Goal: Task Accomplishment & Management: Manage account settings

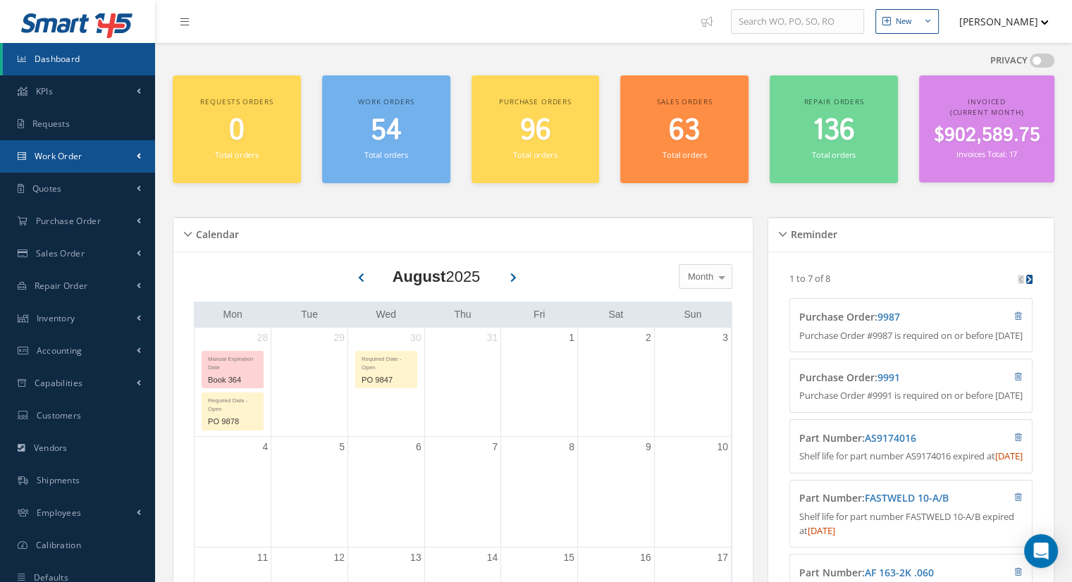
click at [65, 151] on span "Work Order" at bounding box center [59, 156] width 48 height 12
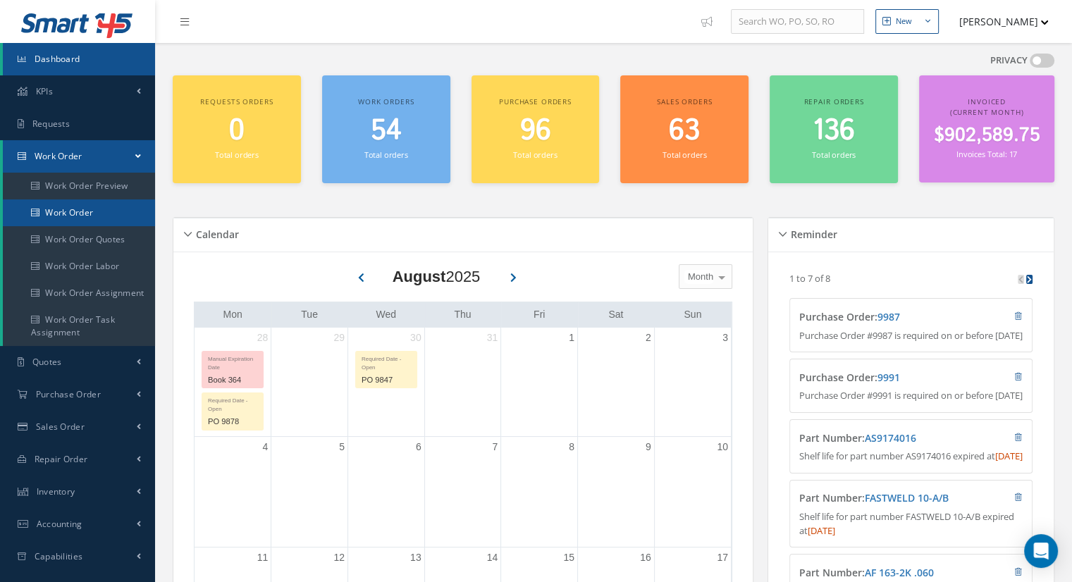
click at [70, 218] on link "Work Order" at bounding box center [79, 212] width 152 height 27
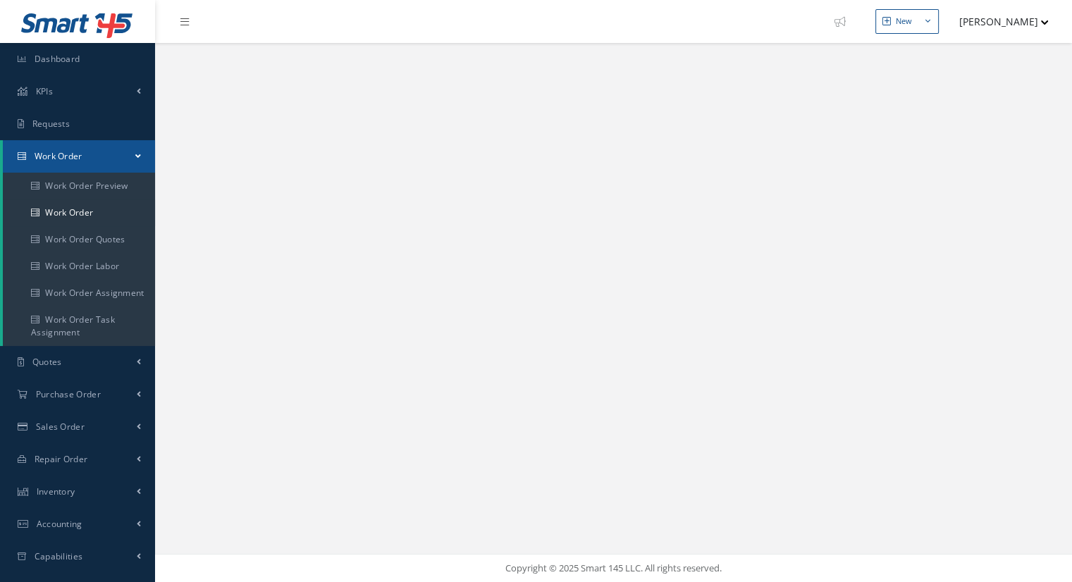
select select "25"
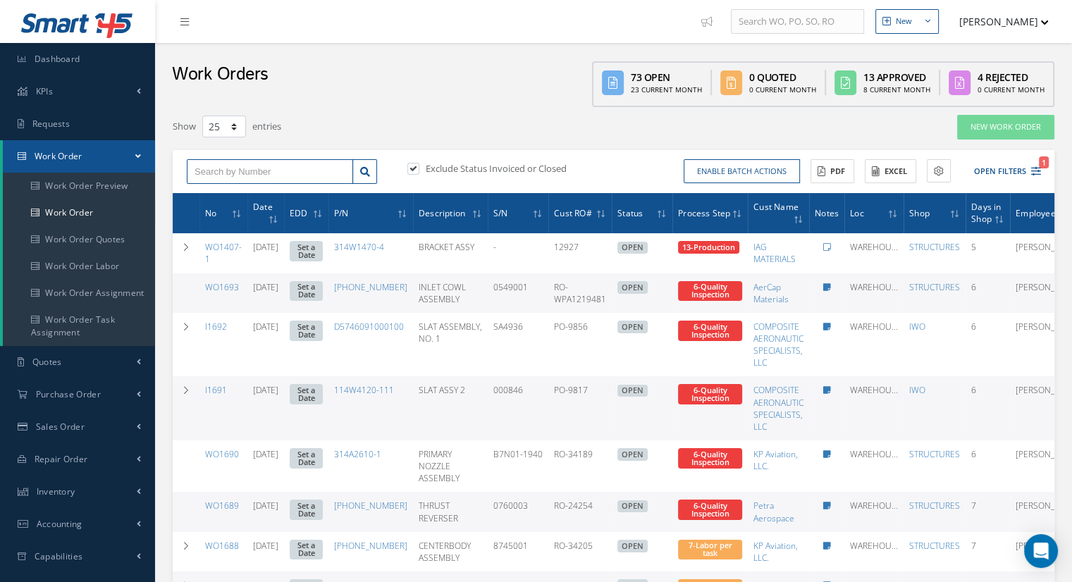
click at [230, 169] on input "text" at bounding box center [270, 171] width 166 height 25
click at [211, 173] on input "text" at bounding box center [270, 171] width 166 height 25
type input "i"
click at [221, 172] on input "text" at bounding box center [270, 171] width 166 height 25
click at [406, 169] on div "Exclude Status Invoiced or Closed" at bounding box center [509, 170] width 209 height 16
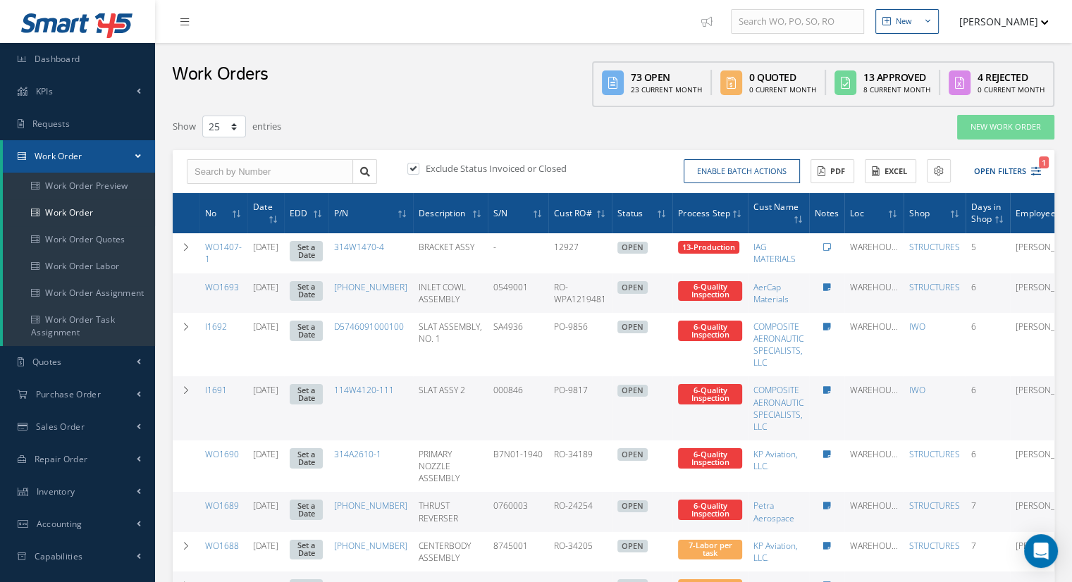
click at [419, 168] on label at bounding box center [421, 168] width 4 height 13
click at [410, 168] on input "checkbox" at bounding box center [411, 169] width 9 height 9
checkbox input "false"
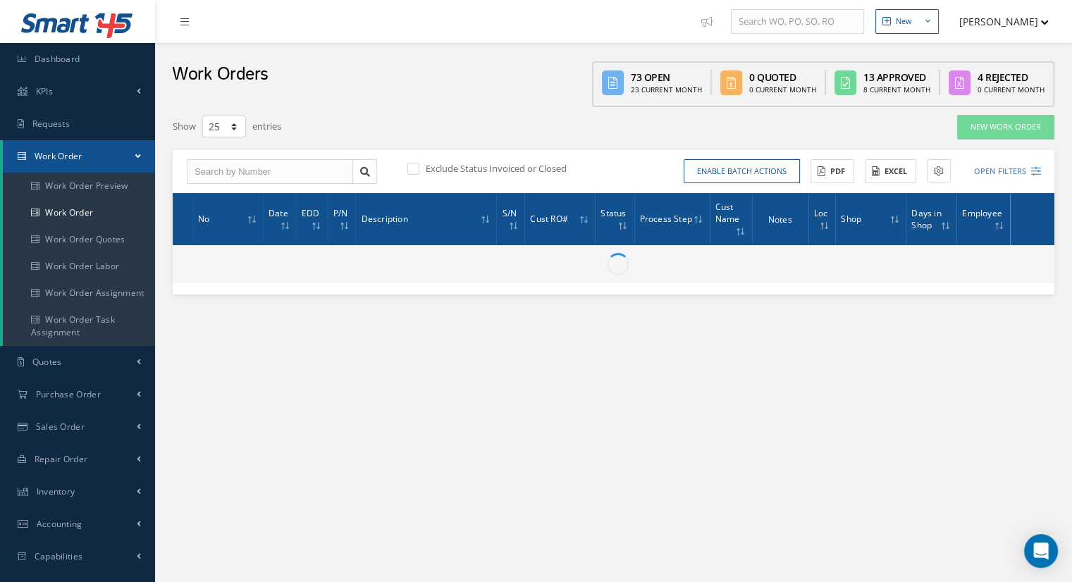
click at [271, 185] on div "Exclude Status Invoiced or Closed Enable batch actions Update Work Orders Close…" at bounding box center [614, 172] width 882 height 44
click at [261, 167] on input "text" at bounding box center [270, 171] width 166 height 25
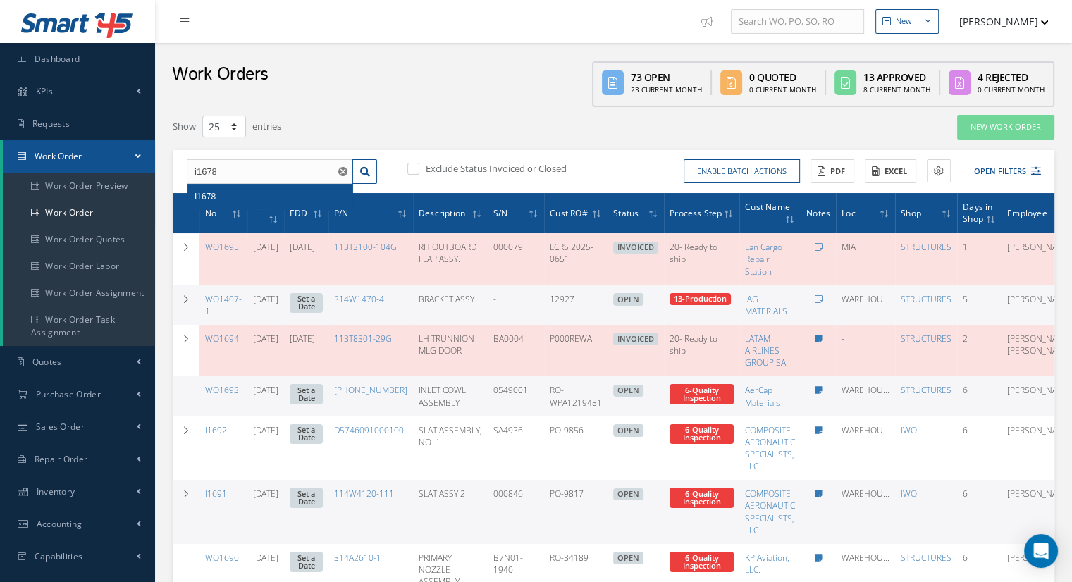
click at [240, 198] on div "I1678" at bounding box center [270, 197] width 151 height 14
type input "I1678"
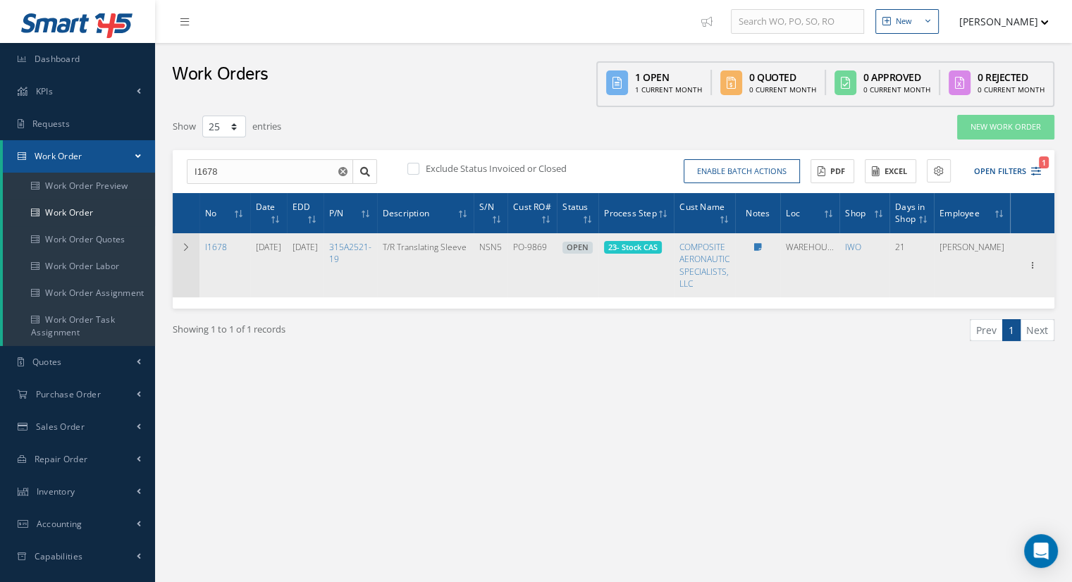
click at [189, 246] on icon at bounding box center [186, 247] width 10 height 8
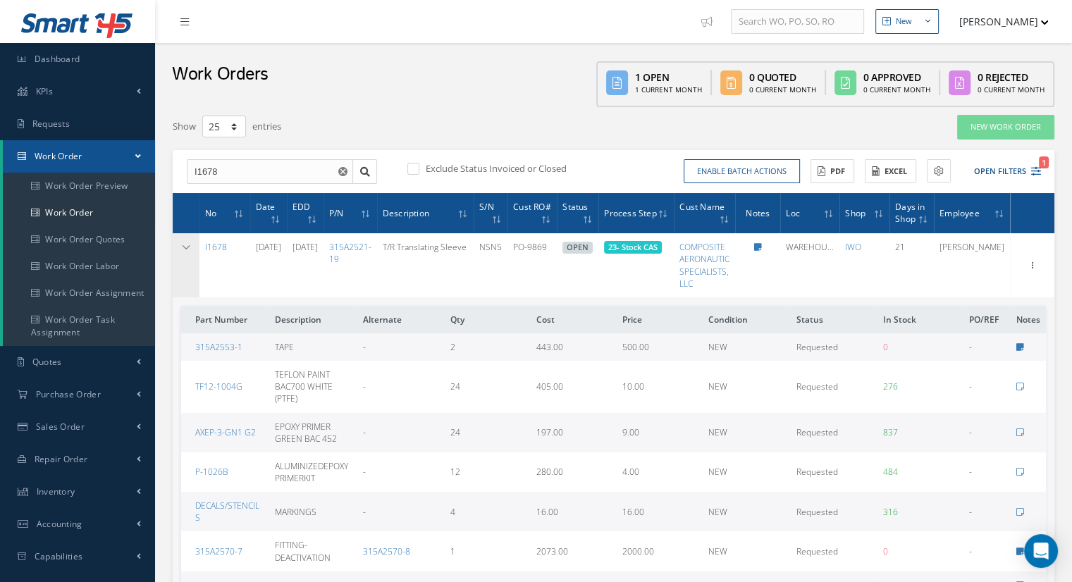
click at [189, 247] on icon at bounding box center [186, 247] width 10 height 8
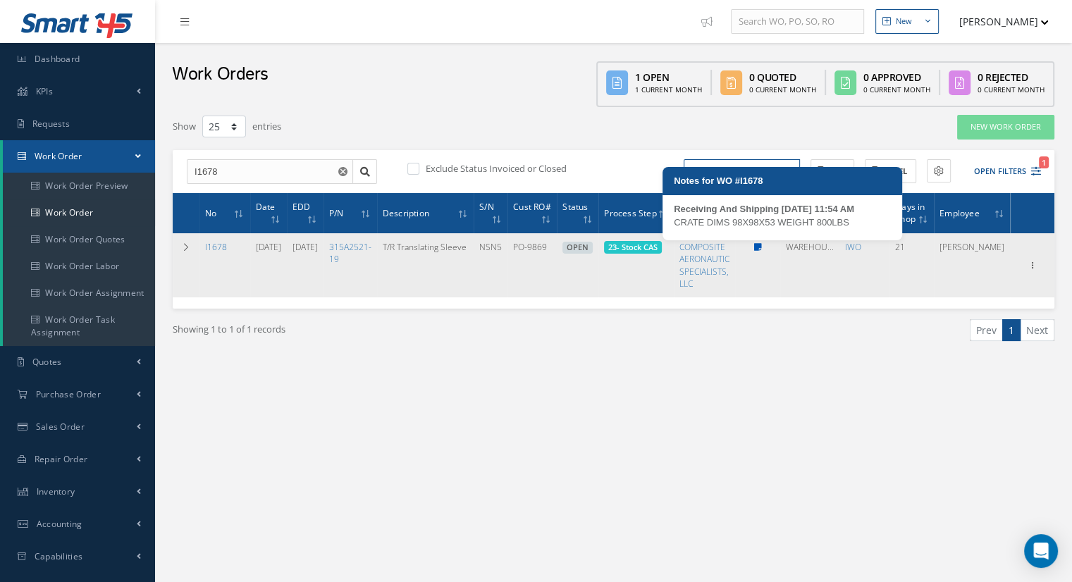
click at [762, 246] on icon at bounding box center [758, 247] width 8 height 8
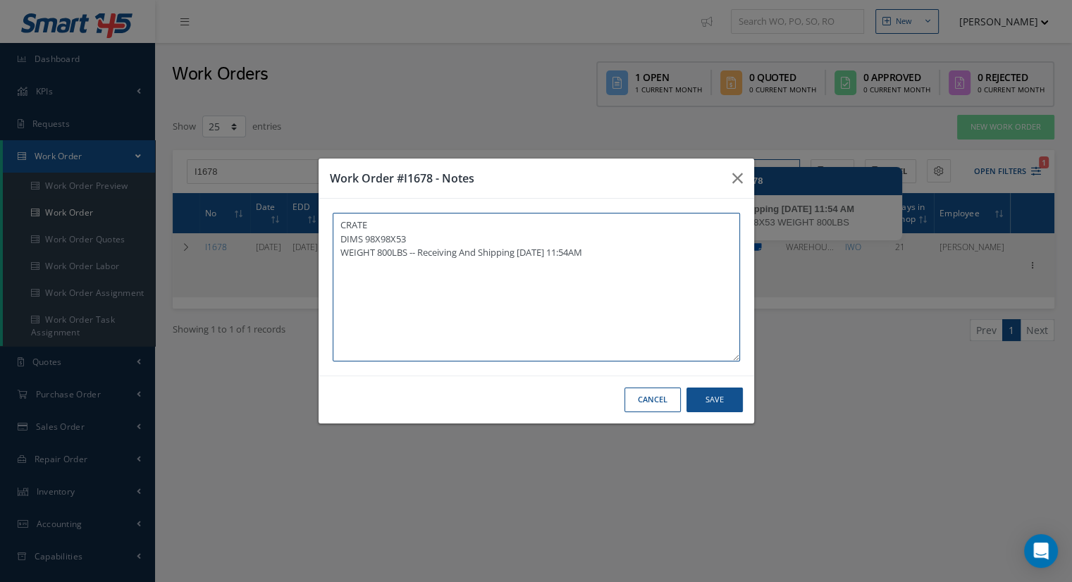
type textarea "CRATE DIMS 98X98X53 WEIGHT 800LBS -- Receiving And Shipping 08/05/2025 11:54AM"
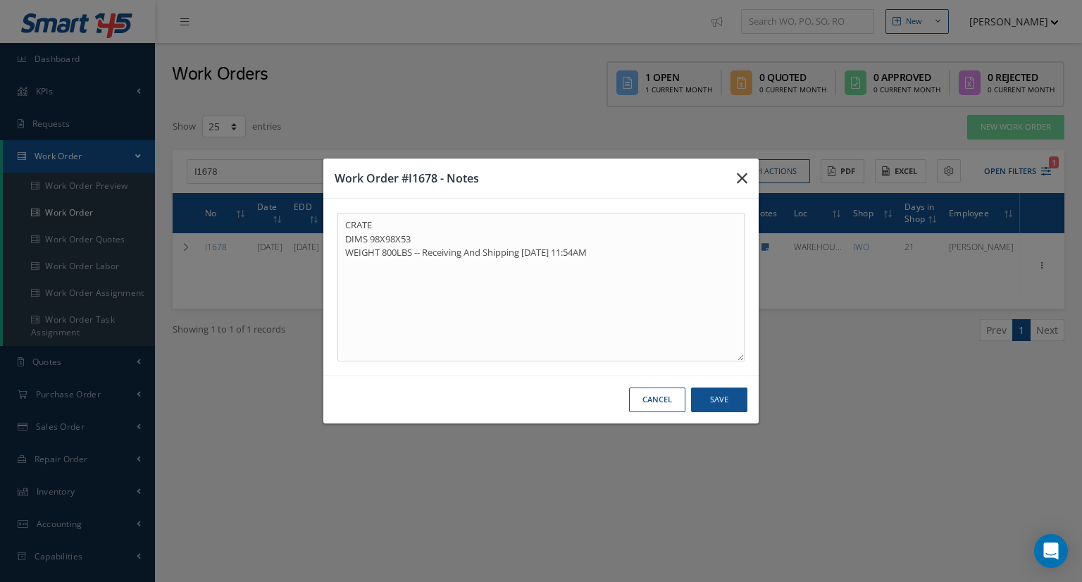
click at [744, 173] on icon "button" at bounding box center [742, 178] width 11 height 17
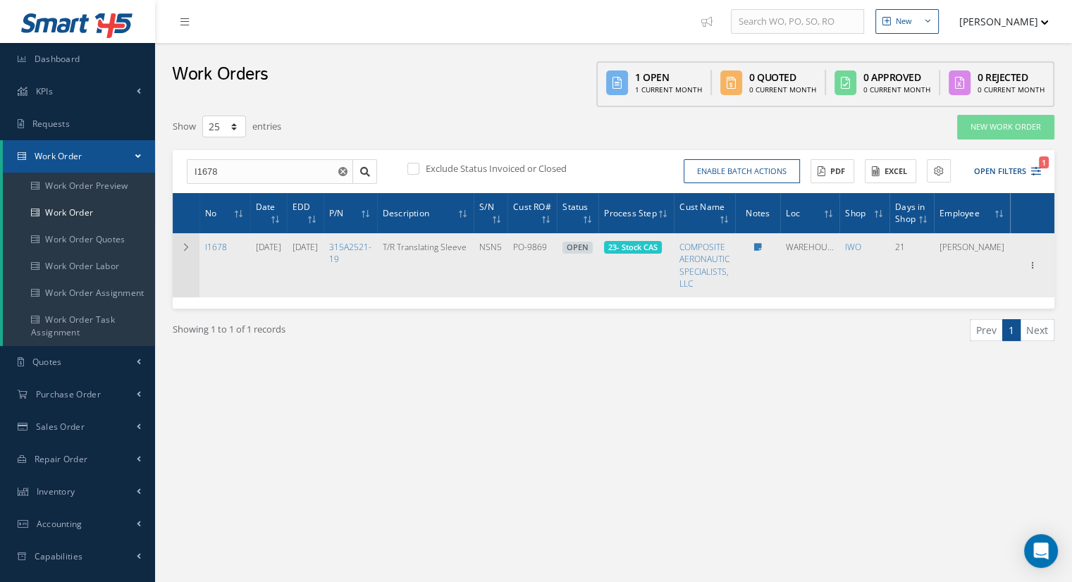
click at [189, 247] on icon at bounding box center [186, 247] width 10 height 8
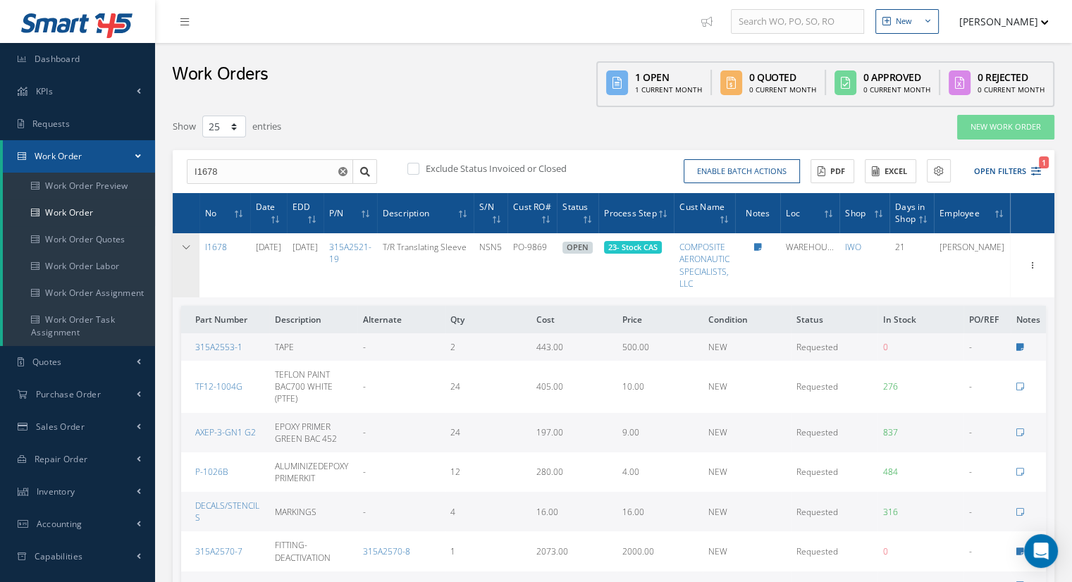
click at [189, 247] on icon at bounding box center [186, 247] width 10 height 8
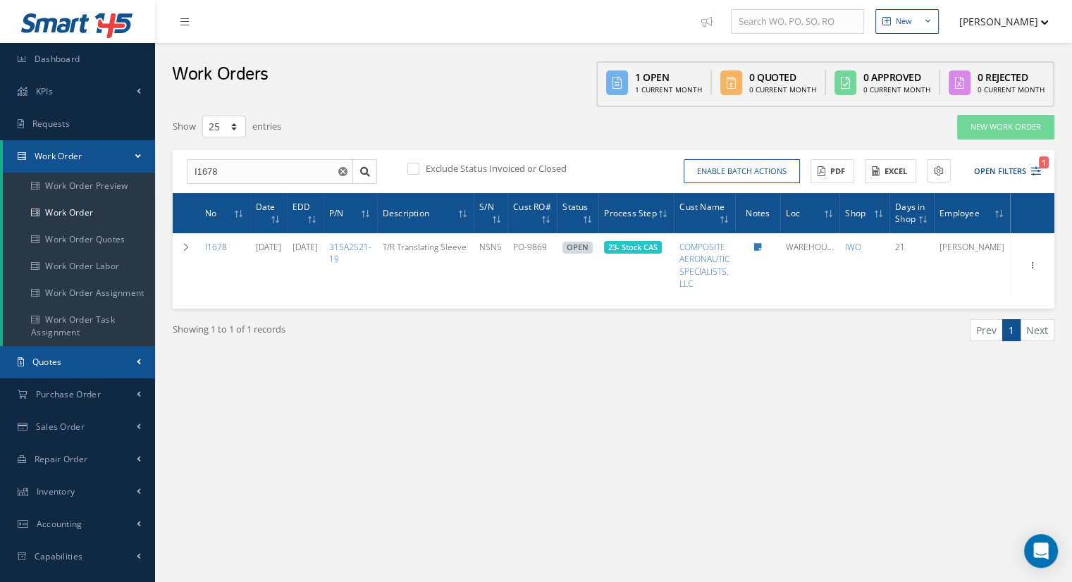
scroll to position [70, 0]
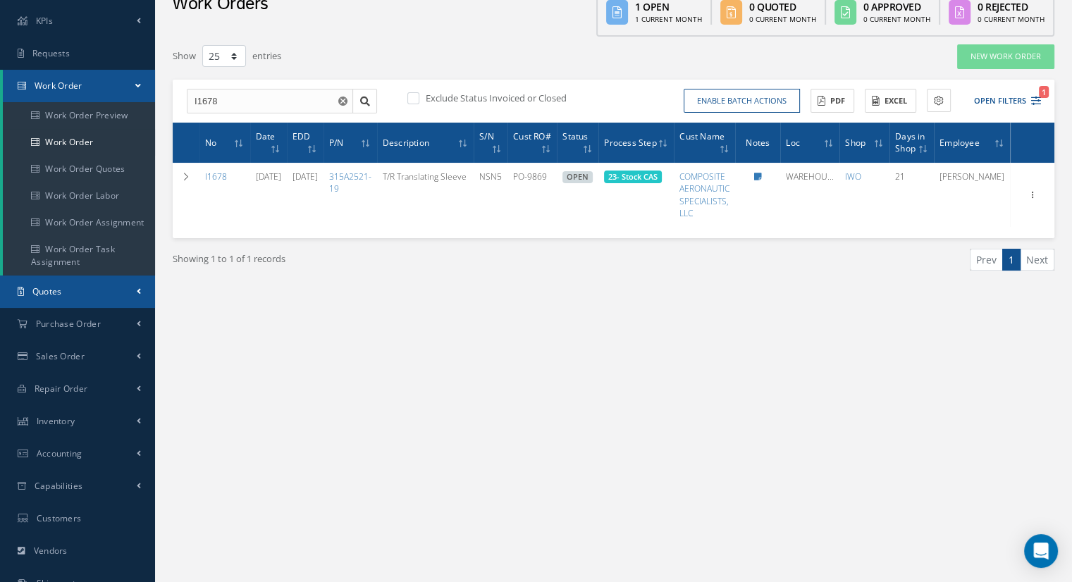
click at [92, 299] on link "Quotes" at bounding box center [77, 292] width 155 height 32
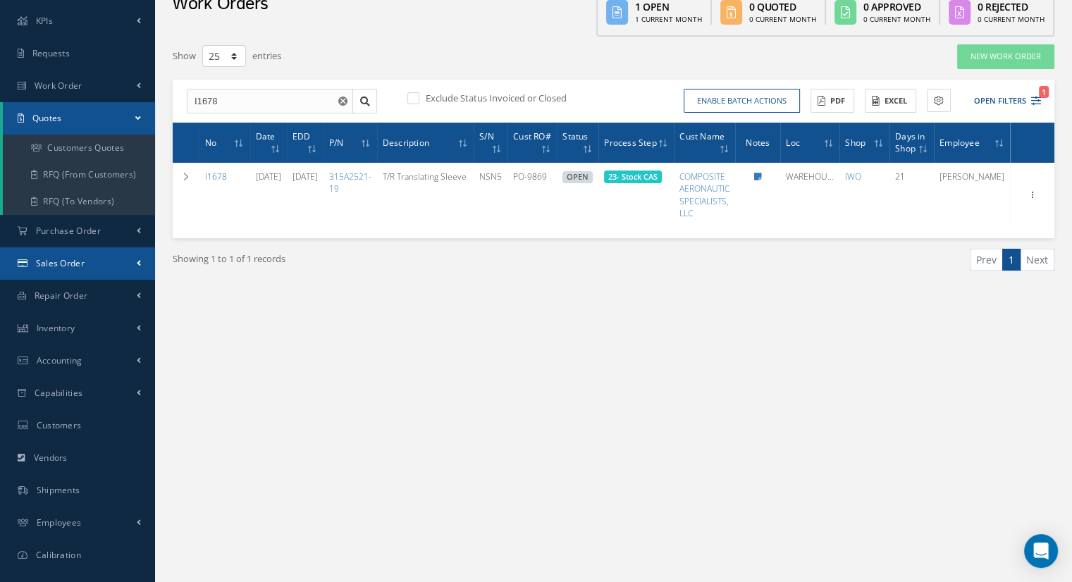
click at [95, 256] on link "Sales Order" at bounding box center [77, 263] width 155 height 32
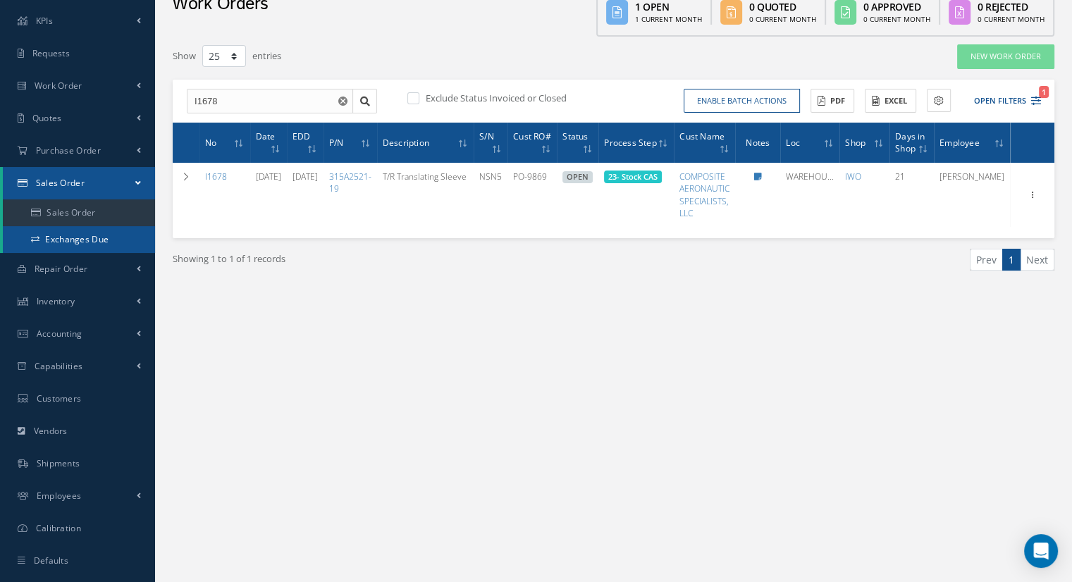
click at [91, 242] on link "Exchanges Due" at bounding box center [79, 239] width 152 height 27
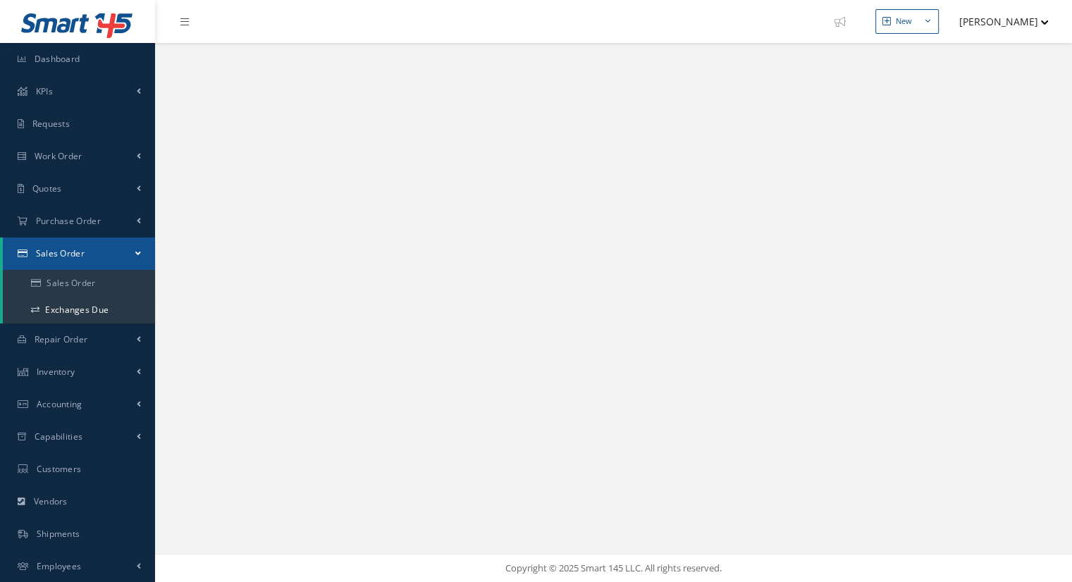
select select "25"
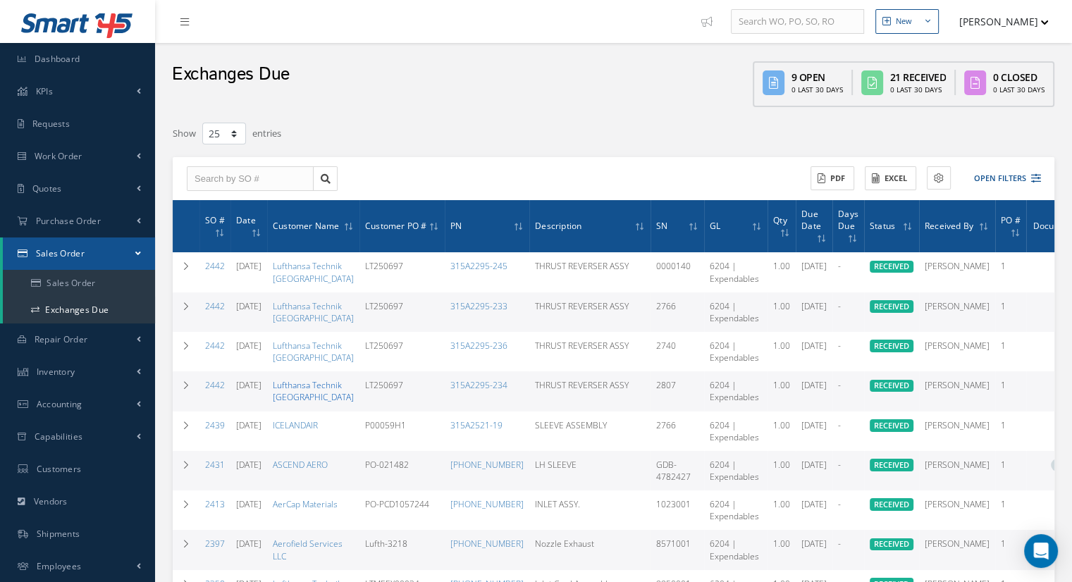
scroll to position [70, 0]
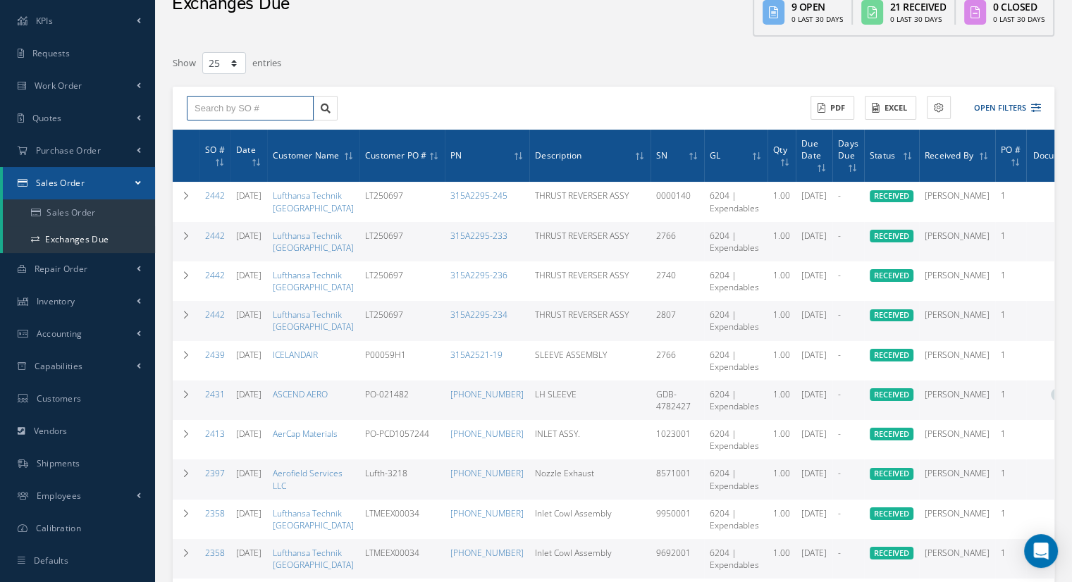
click at [214, 111] on input "text" at bounding box center [250, 108] width 127 height 25
type input "i1679"
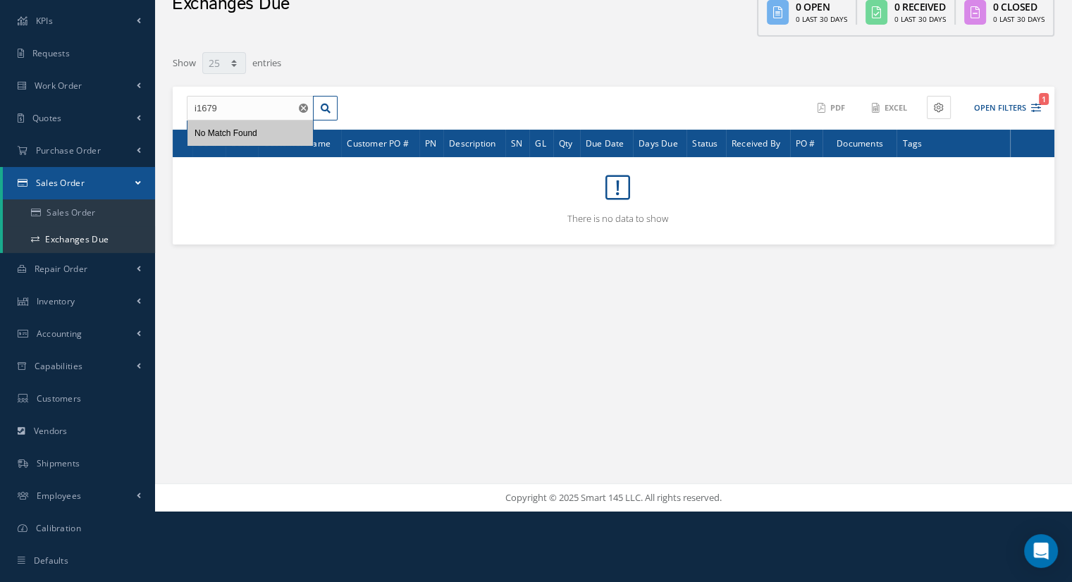
click at [378, 271] on div "Filters Sale Order Number i1679 Customer Name Status Status OPEN RECEIVED PARTI…" at bounding box center [614, 158] width 896 height 229
click at [305, 111] on icon "Reset" at bounding box center [303, 108] width 9 height 9
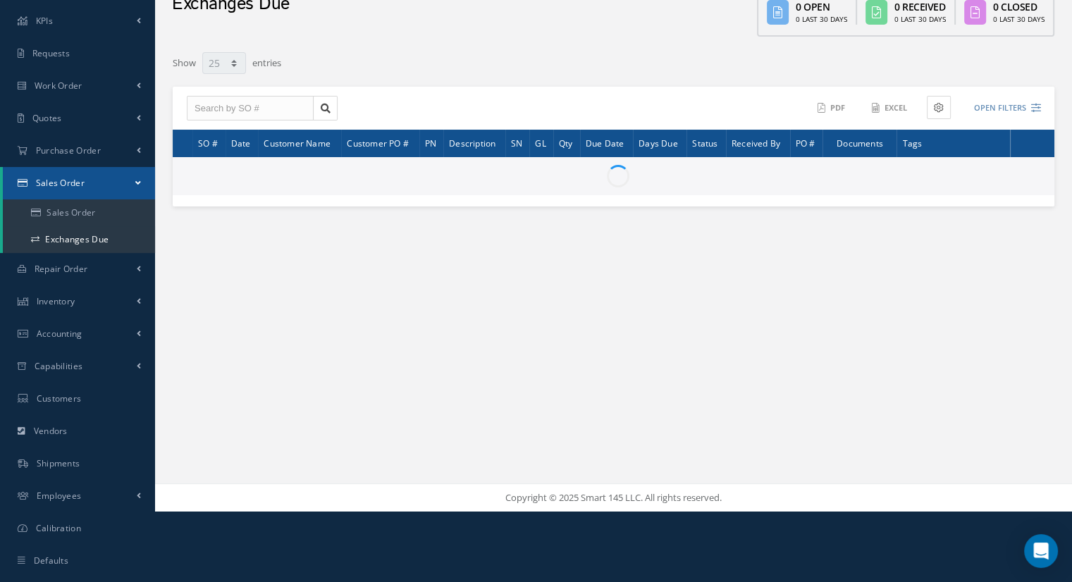
click at [240, 121] on div "ACTIONS Receive Payments Select Customer WILSON DIAS COMPOSITE AERONAUTIC SPECI…" at bounding box center [614, 109] width 882 height 44
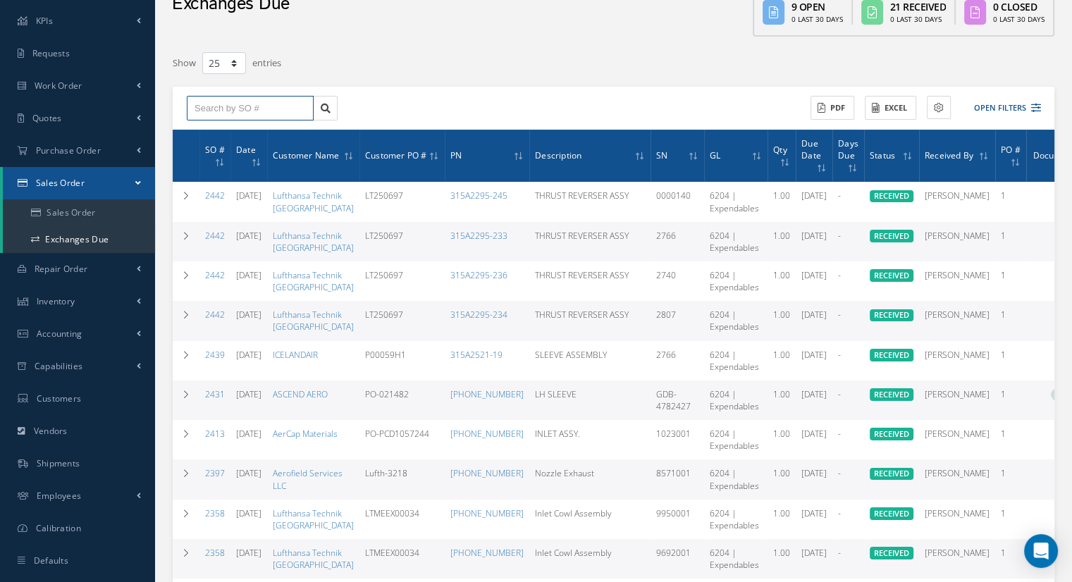
click at [248, 102] on input "text" at bounding box center [250, 108] width 127 height 25
click at [259, 113] on input "text" at bounding box center [250, 108] width 127 height 25
click at [68, 209] on link "Sales Order" at bounding box center [79, 212] width 152 height 27
click at [244, 114] on input "text" at bounding box center [250, 108] width 127 height 25
type input "2"
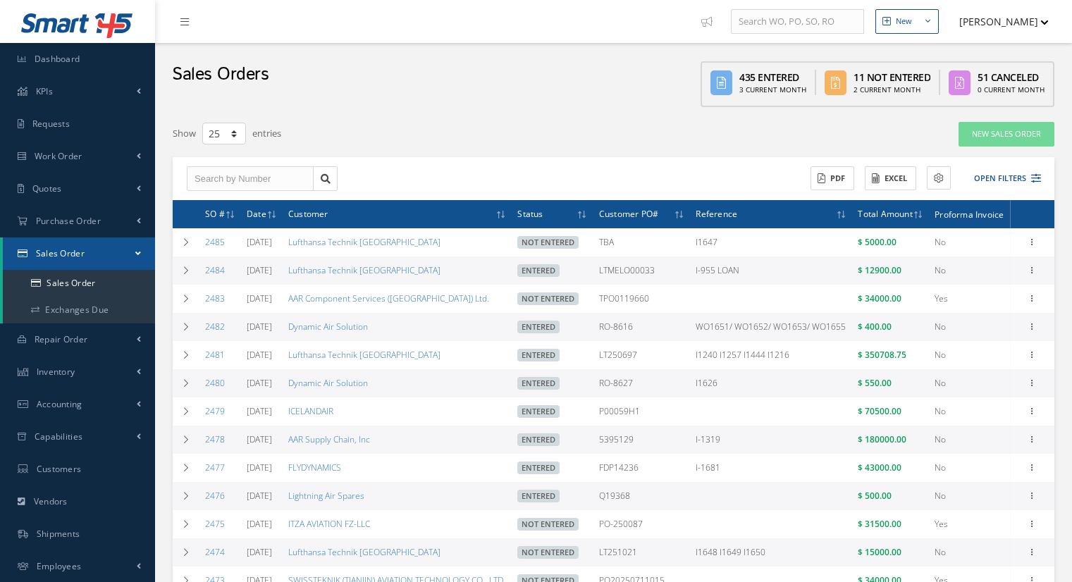
select select "25"
click at [229, 178] on input "text" at bounding box center [250, 178] width 127 height 25
click at [323, 179] on icon at bounding box center [326, 179] width 10 height 10
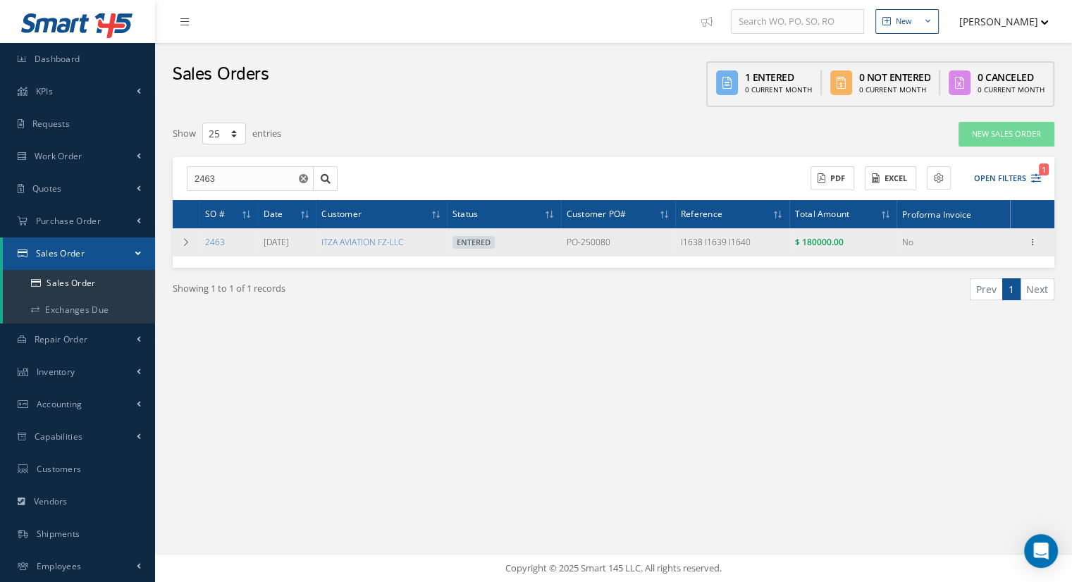
click at [1035, 234] on div "Reverse Sales Order Edit Show Send By Email Documents Print-Outs Sales Order In…" at bounding box center [1032, 242] width 17 height 17
click at [1027, 238] on icon at bounding box center [1032, 240] width 14 height 11
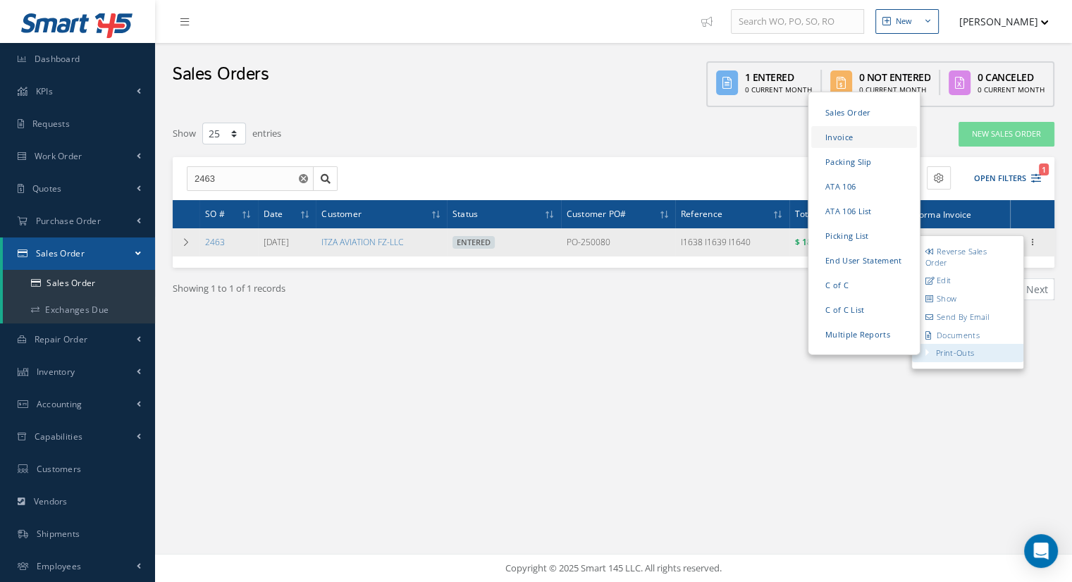
click at [841, 132] on link "Invoice" at bounding box center [864, 137] width 106 height 22
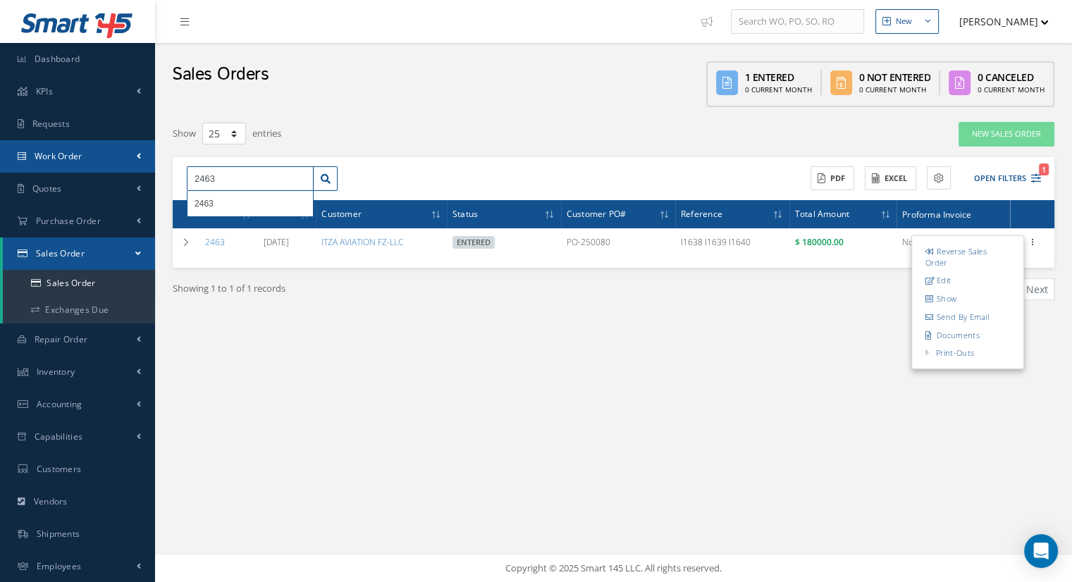
drag, startPoint x: 164, startPoint y: 149, endPoint x: 138, endPoint y: 146, distance: 26.2
click at [138, 146] on div "Smart 145 Dashboard KPIs Work Order Accounting Requests Work Order Work Order P…" at bounding box center [536, 291] width 1072 height 582
type input "2457"
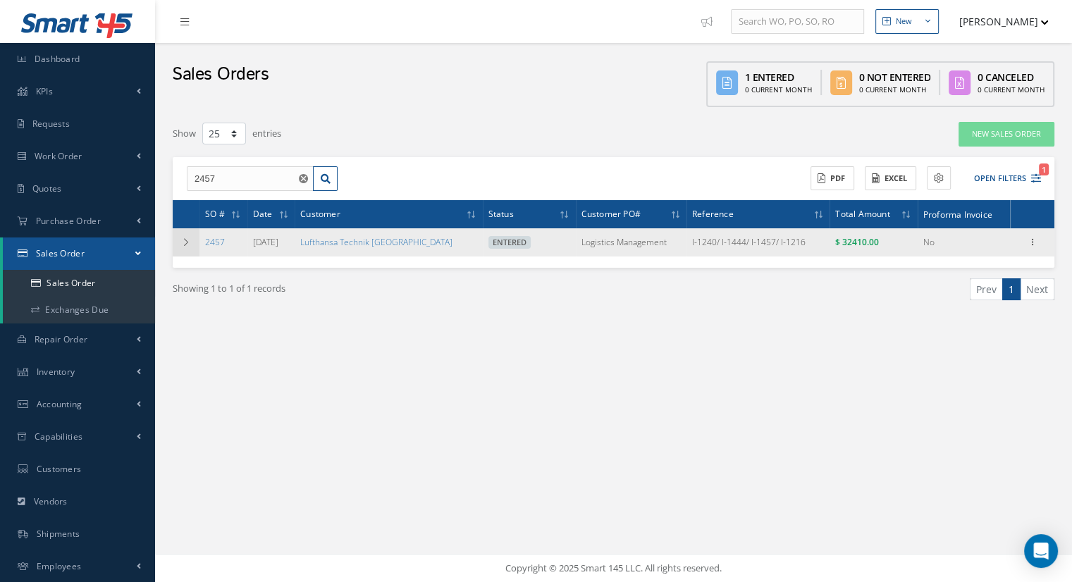
click at [187, 238] on icon at bounding box center [186, 242] width 10 height 8
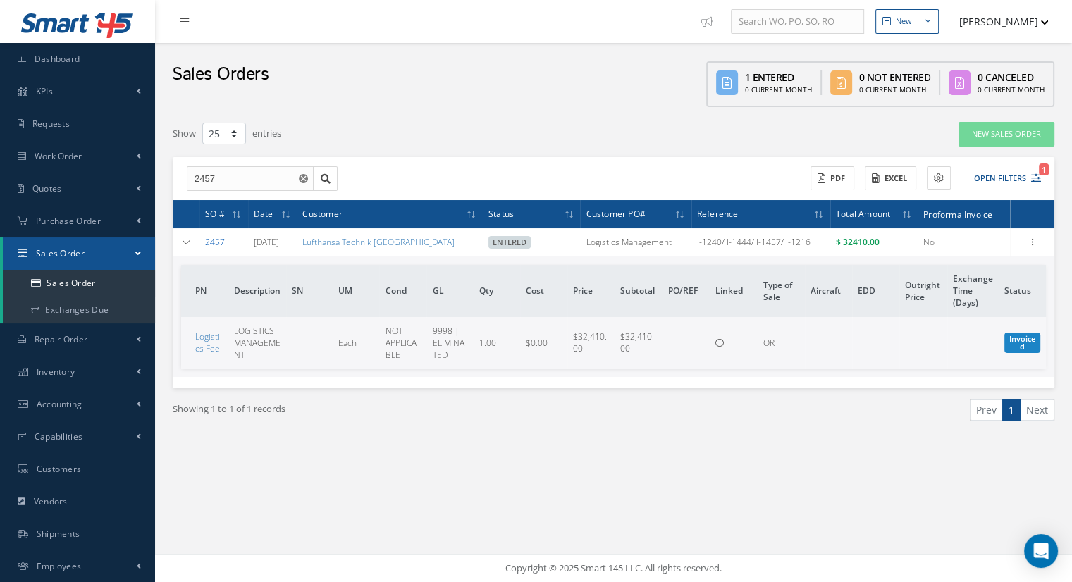
click at [220, 237] on link "2457" at bounding box center [215, 242] width 20 height 12
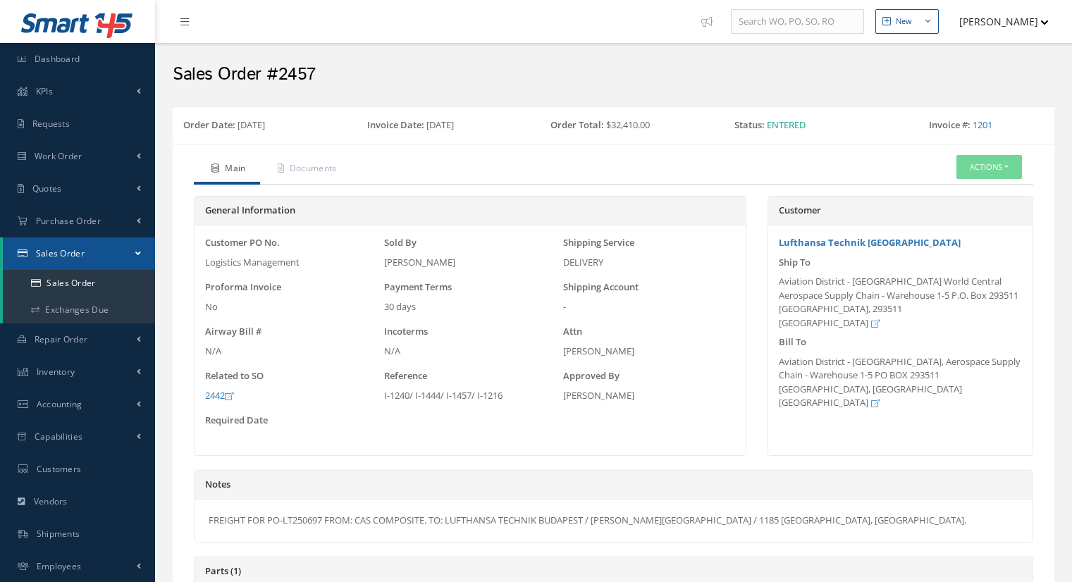
select select "25"
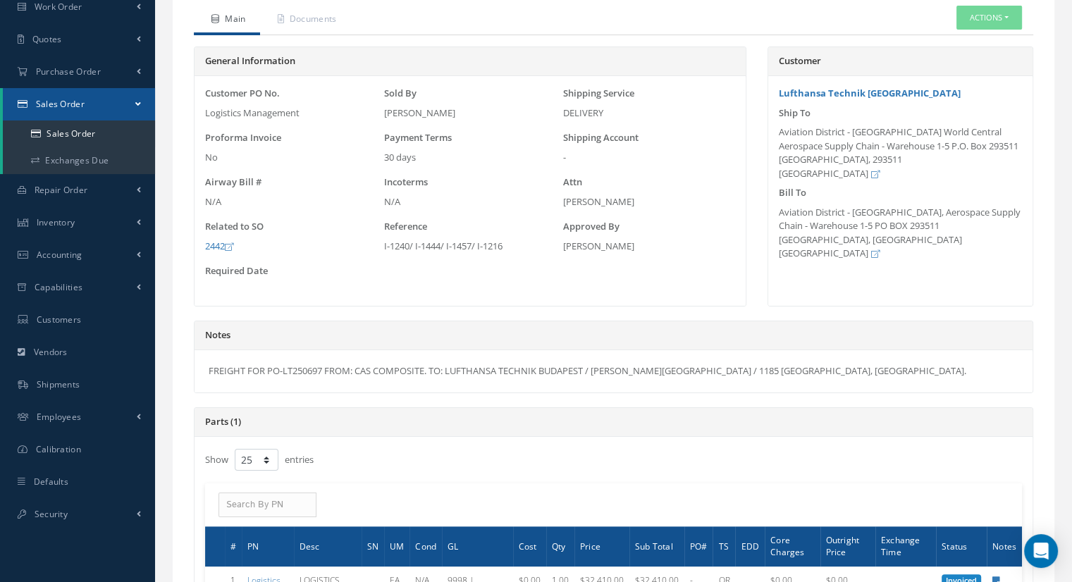
scroll to position [141, 0]
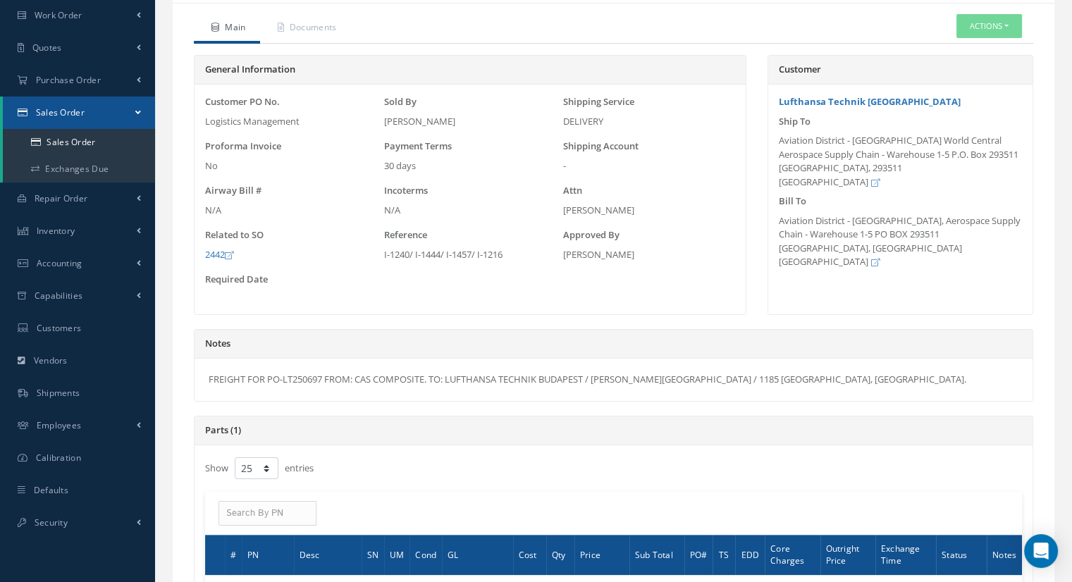
drag, startPoint x: 382, startPoint y: 257, endPoint x: 512, endPoint y: 266, distance: 130.7
click at [512, 266] on div "Customer PO No. Logistics Management Sold By [PERSON_NAME] Shipping Service DEL…" at bounding box center [470, 199] width 537 height 209
copy div "I-1240/ I-1444/ I-1457/ I-1216"
click at [407, 280] on div "Customer PO No. Logistics Management Sold By [PERSON_NAME] Shipping Service DEL…" at bounding box center [470, 199] width 537 height 209
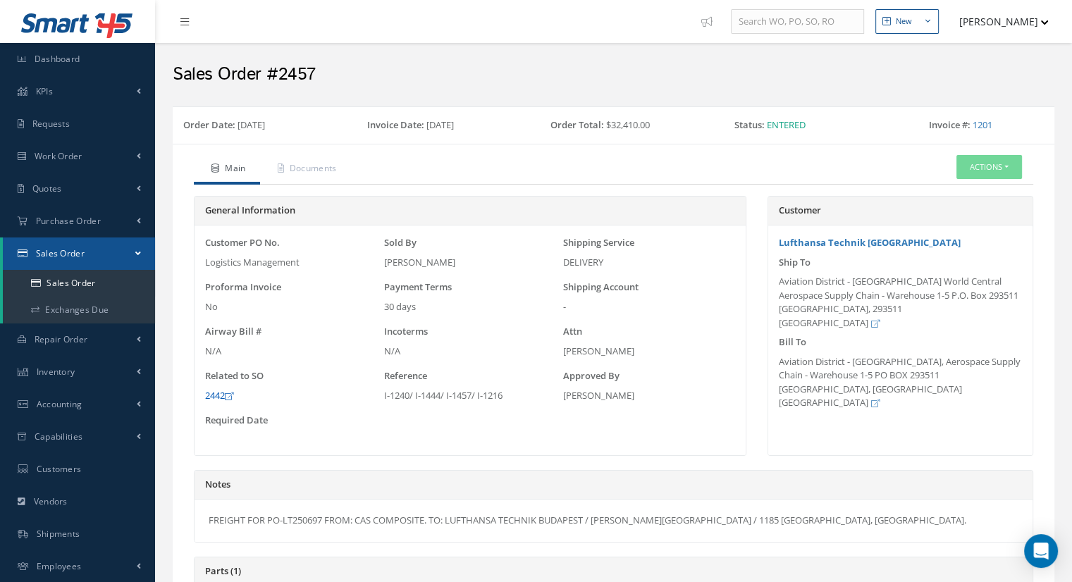
click at [221, 393] on link "2442" at bounding box center [219, 395] width 28 height 13
click at [79, 150] on span "Work Order" at bounding box center [59, 156] width 48 height 12
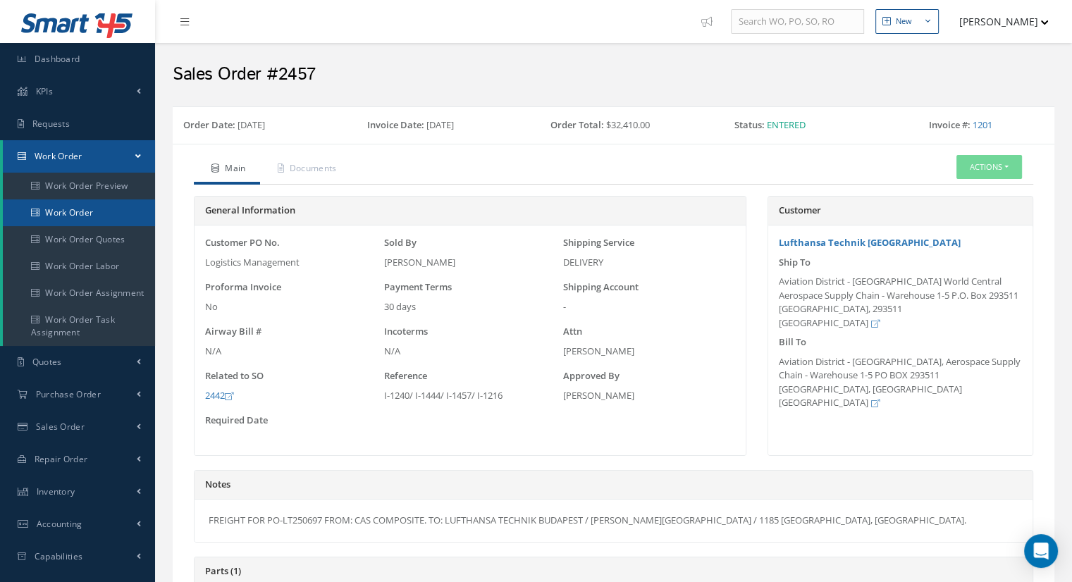
click at [78, 209] on link "Work Order" at bounding box center [79, 212] width 152 height 27
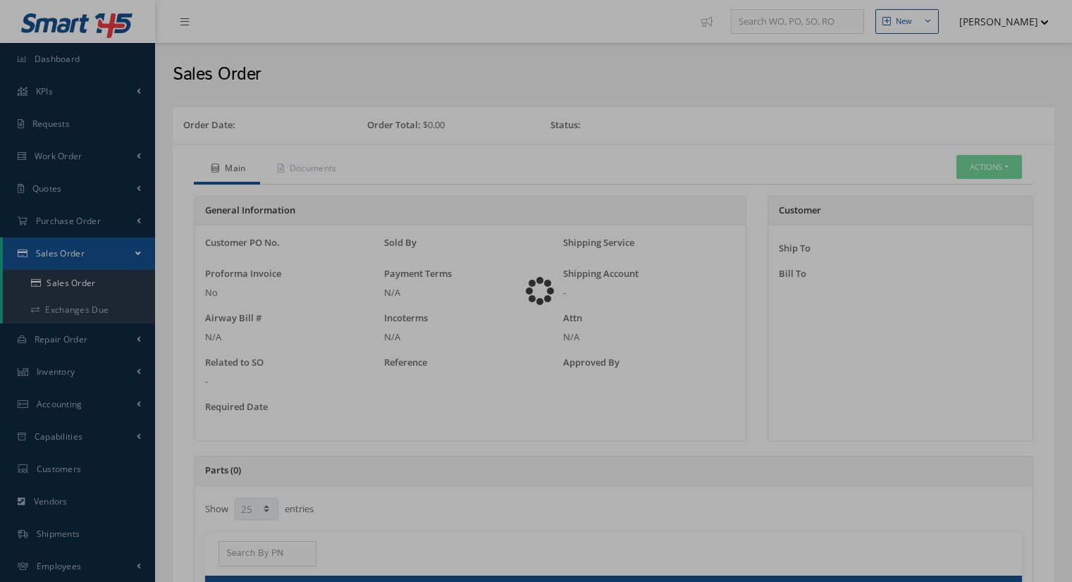
select select "25"
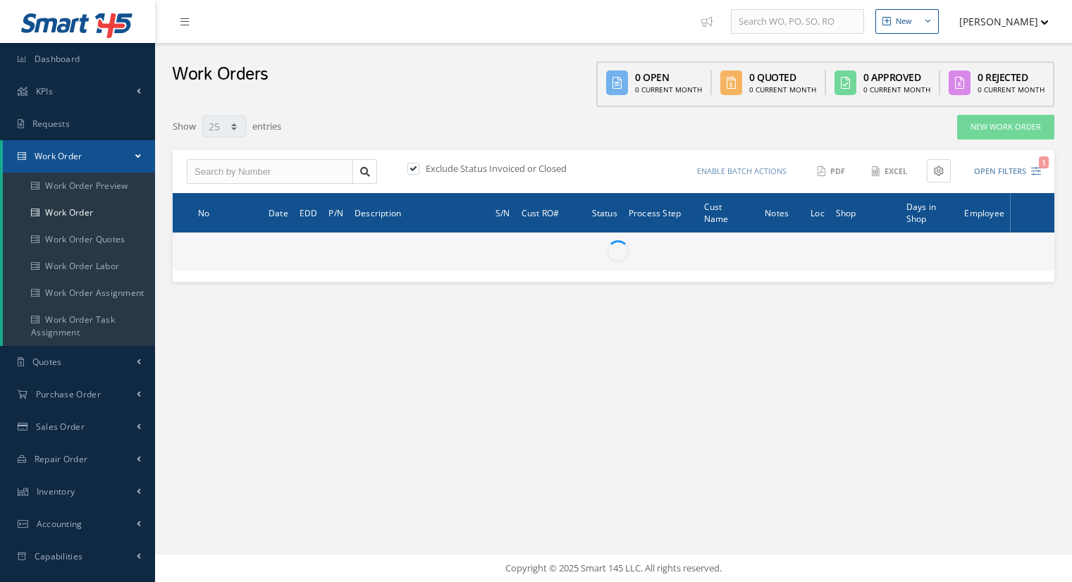
select select "25"
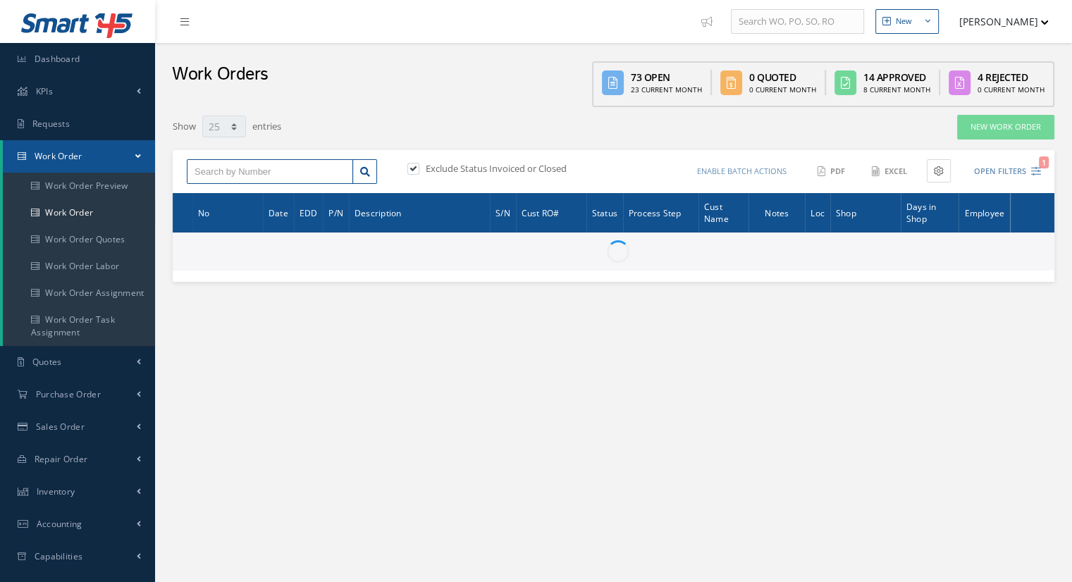
click at [289, 178] on input "text" at bounding box center [270, 171] width 166 height 25
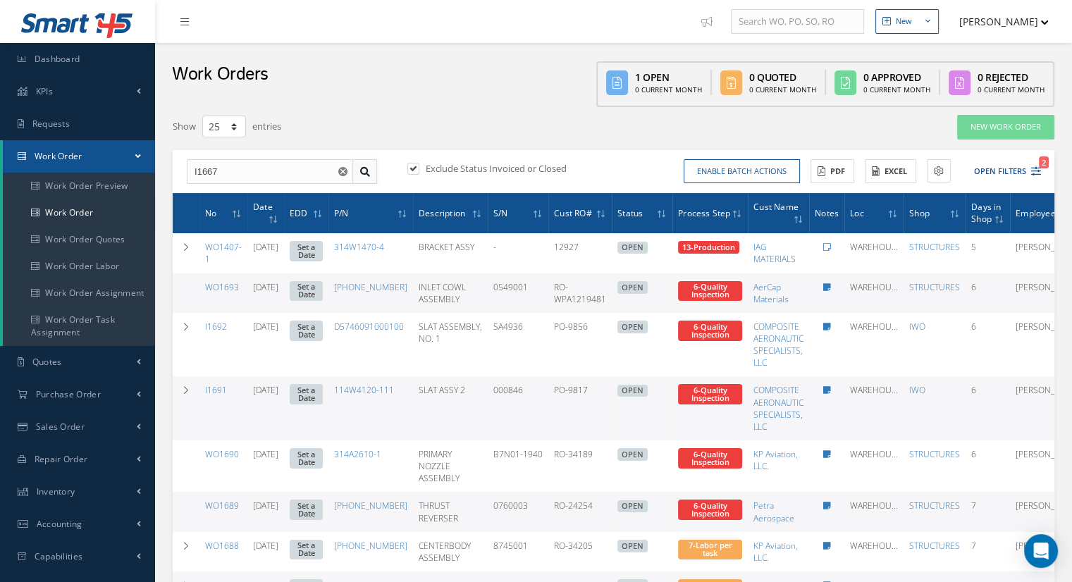
click at [369, 173] on icon at bounding box center [365, 172] width 10 height 10
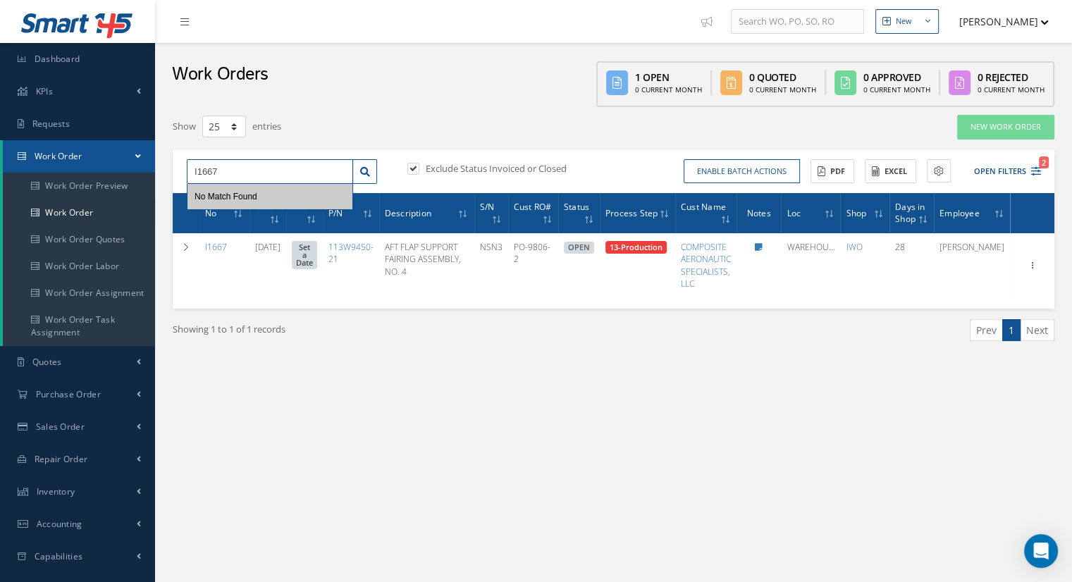
drag, startPoint x: 292, startPoint y: 171, endPoint x: 197, endPoint y: 161, distance: 95.6
click at [197, 161] on input "I1667" at bounding box center [270, 171] width 166 height 25
type input "I"
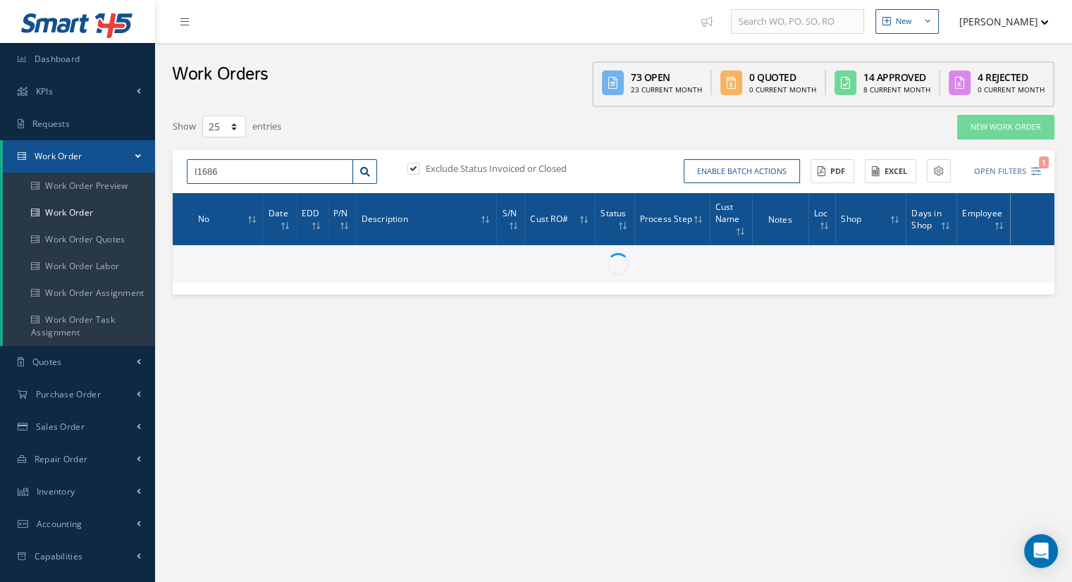
type input "I1686"
click at [419, 171] on label at bounding box center [421, 168] width 4 height 13
click at [416, 171] on input "checkbox" at bounding box center [411, 169] width 9 height 9
checkbox input "false"
click at [309, 170] on input "I1686" at bounding box center [270, 171] width 166 height 25
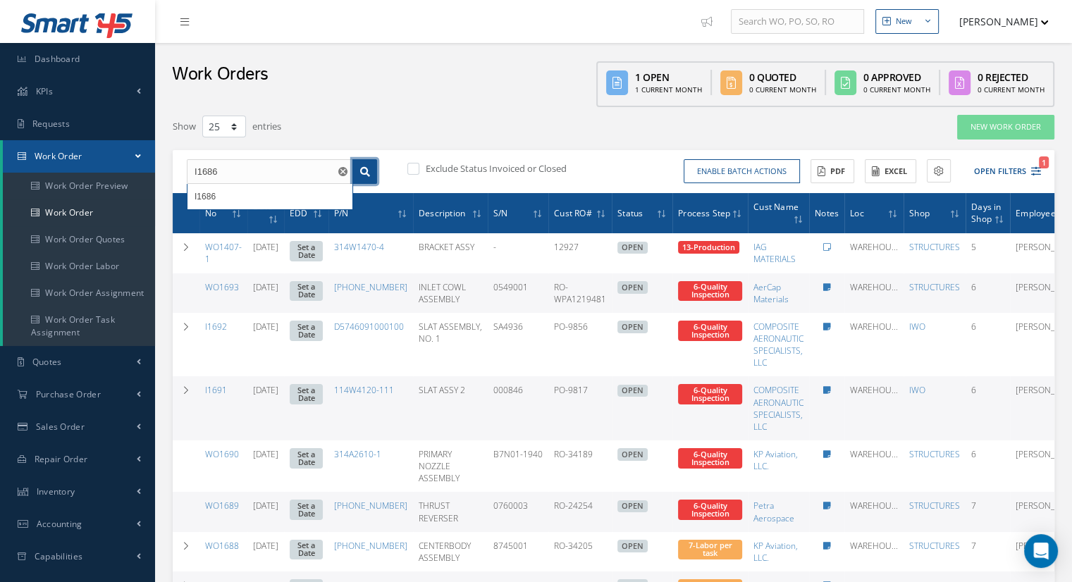
click at [366, 172] on icon at bounding box center [365, 172] width 10 height 10
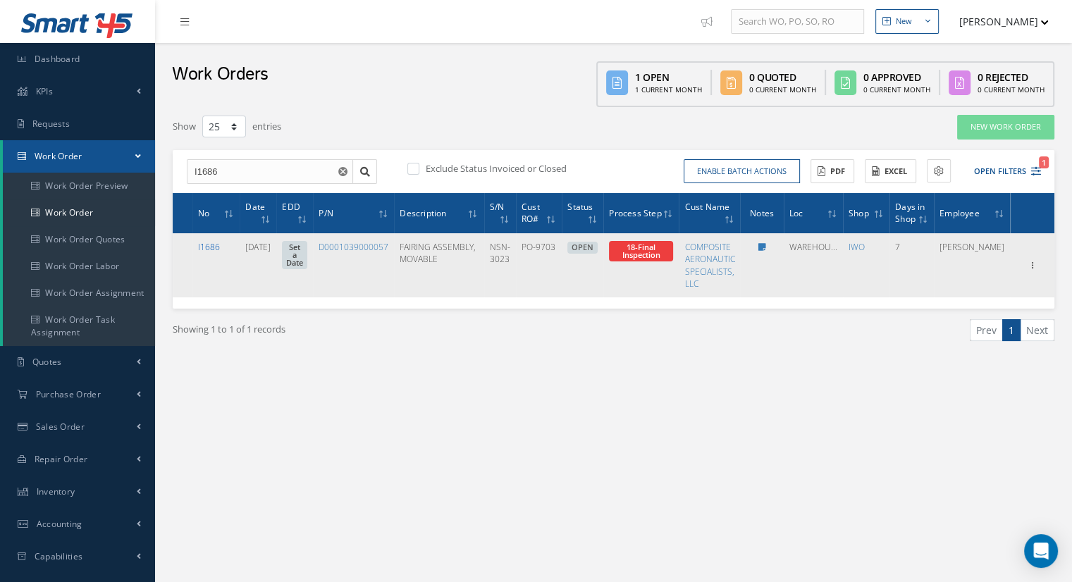
click at [207, 245] on link "I1686" at bounding box center [209, 247] width 22 height 12
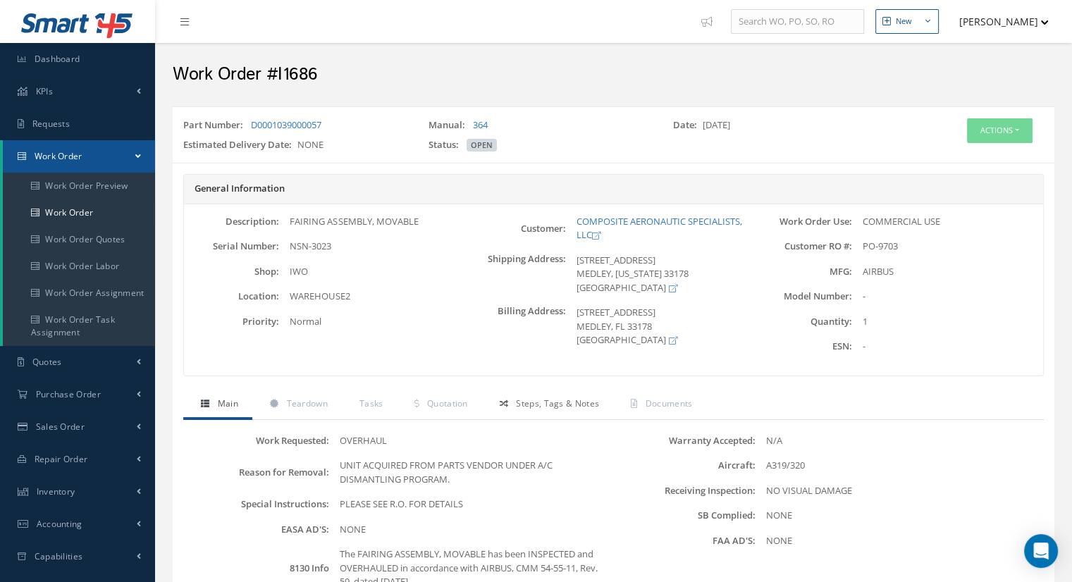
click at [542, 398] on span "Steps, Tags & Notes" at bounding box center [557, 403] width 83 height 12
